Goal: Find specific page/section: Find specific page/section

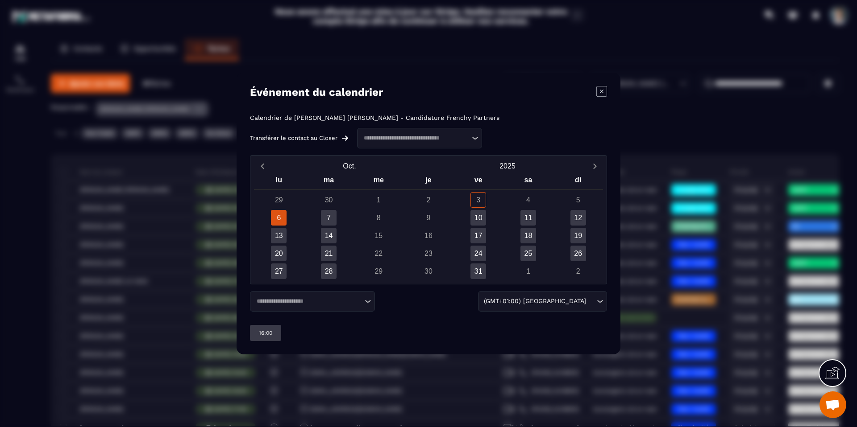
drag, startPoint x: 178, startPoint y: 254, endPoint x: 170, endPoint y: 246, distance: 11.4
click at [179, 254] on div "Modal window" at bounding box center [428, 213] width 857 height 427
click at [605, 89] on icon "Modal window" at bounding box center [601, 91] width 11 height 11
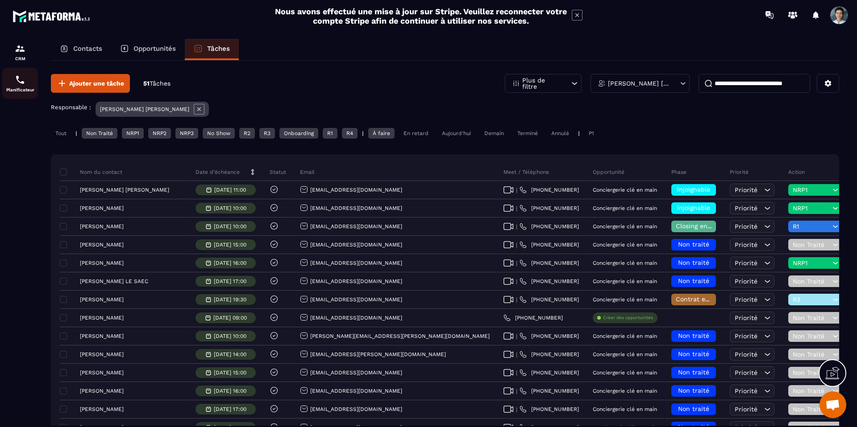
click at [18, 78] on img at bounding box center [20, 80] width 11 height 11
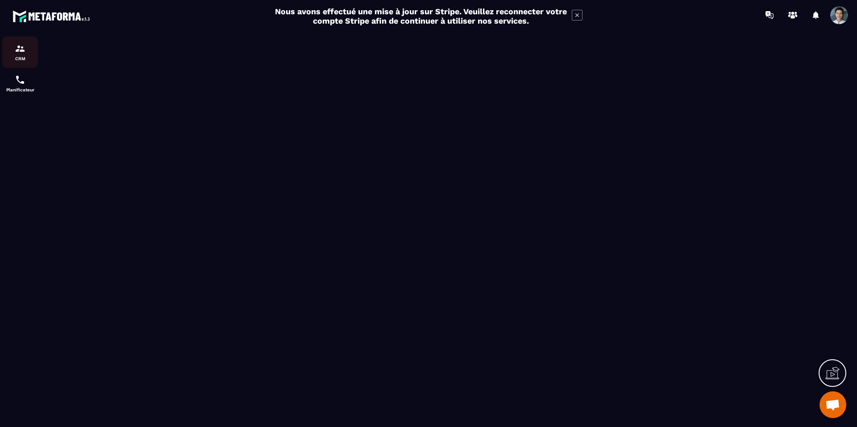
click at [20, 53] on img at bounding box center [20, 48] width 11 height 11
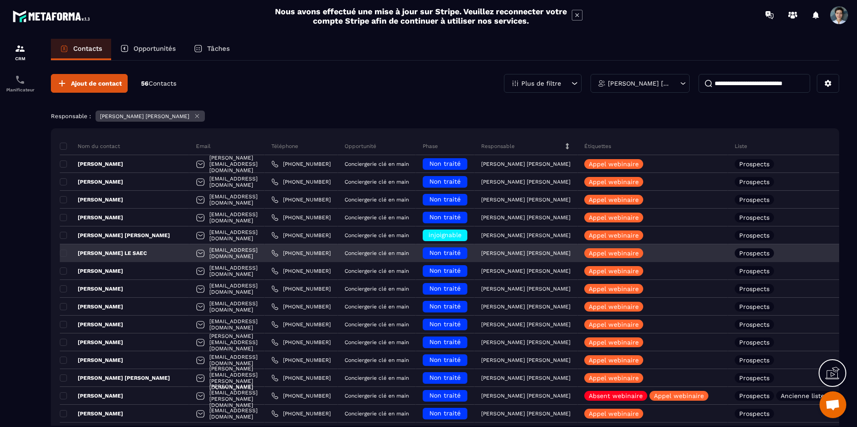
click at [136, 254] on p "[PERSON_NAME] LE SAEC" at bounding box center [103, 253] width 87 height 7
click at [114, 254] on p "[PERSON_NAME] LE SAEC" at bounding box center [103, 253] width 87 height 7
click at [116, 253] on p "[PERSON_NAME] LE SAEC" at bounding box center [103, 253] width 87 height 7
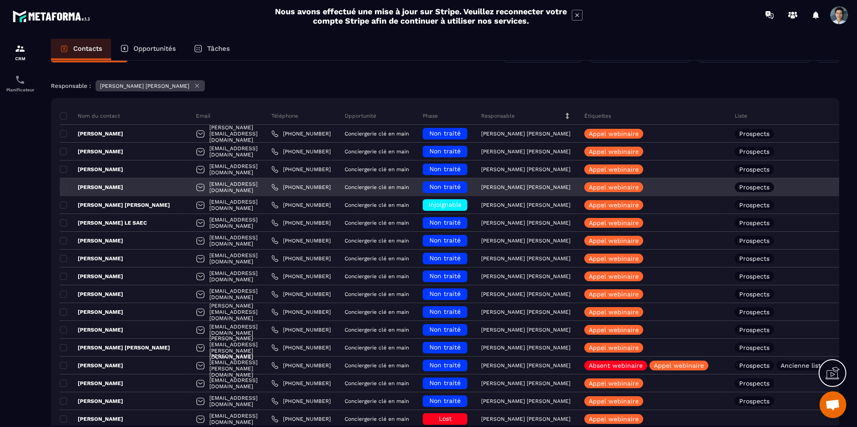
scroll to position [42, 0]
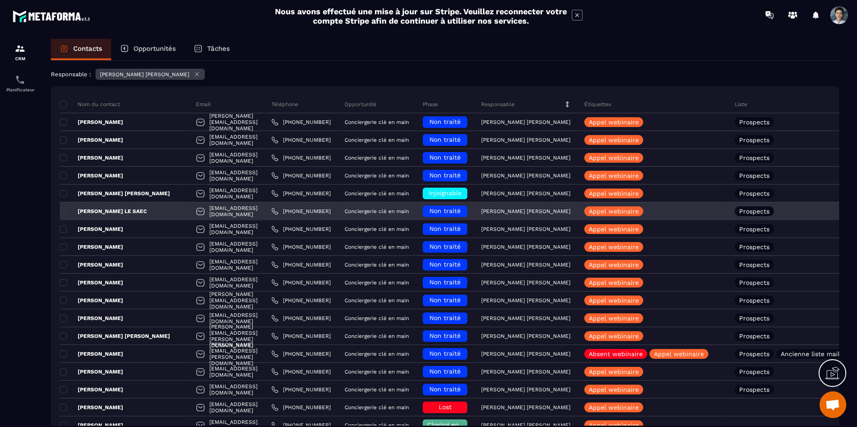
click at [118, 210] on p "[PERSON_NAME] LE SAEC" at bounding box center [103, 211] width 87 height 7
